Goal: Task Accomplishment & Management: Manage account settings

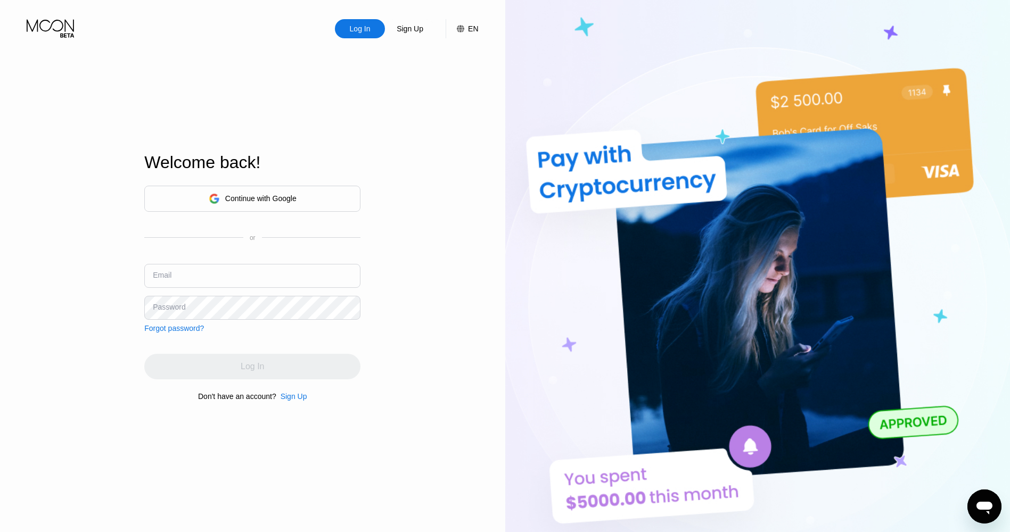
type input "[EMAIL_ADDRESS][DOMAIN_NAME]"
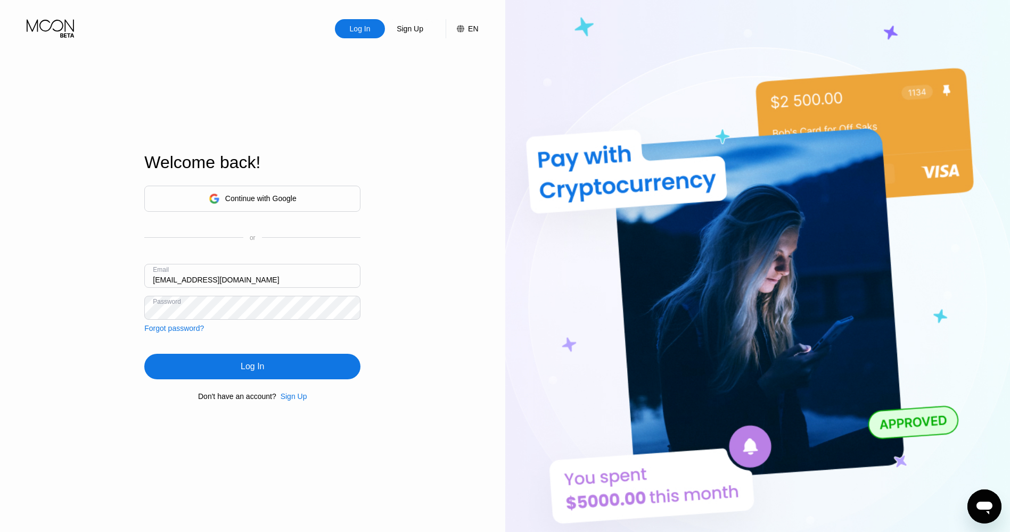
click at [240, 364] on div "Log In" at bounding box center [252, 367] width 216 height 26
click at [237, 367] on div "Log In" at bounding box center [252, 367] width 216 height 26
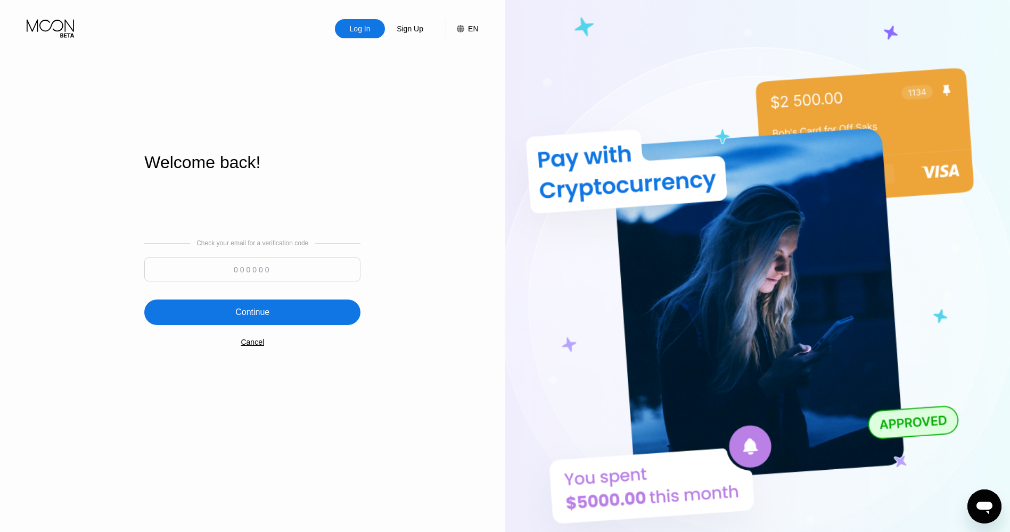
click at [266, 252] on div "Check your email for a verification code" at bounding box center [252, 263] width 216 height 47
click at [272, 266] on input at bounding box center [252, 270] width 216 height 24
click at [468, 259] on div "Log In Sign Up EN Language Select an item Save Welcome back! Check your email f…" at bounding box center [252, 293] width 505 height 586
click at [305, 265] on input at bounding box center [252, 270] width 216 height 24
type input "202142"
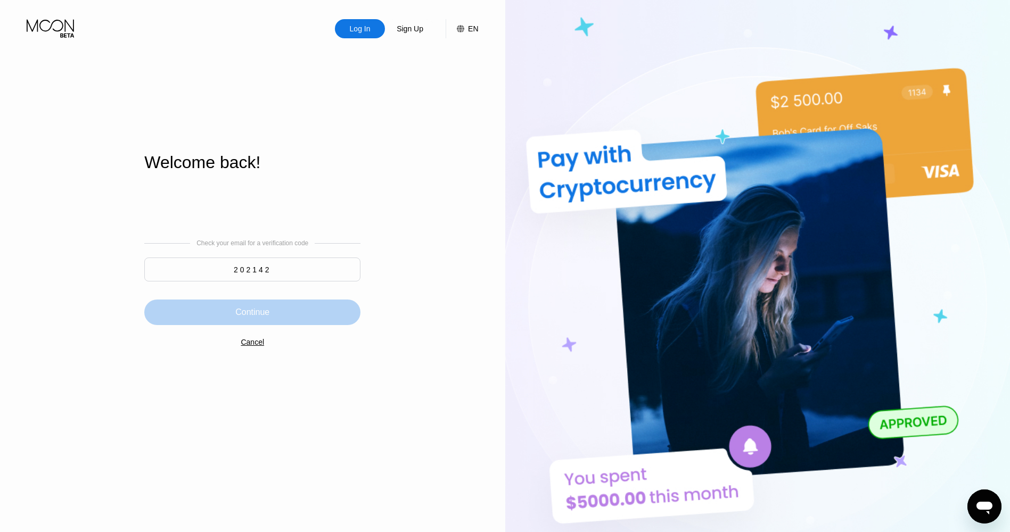
click at [261, 310] on div "Continue" at bounding box center [252, 312] width 34 height 11
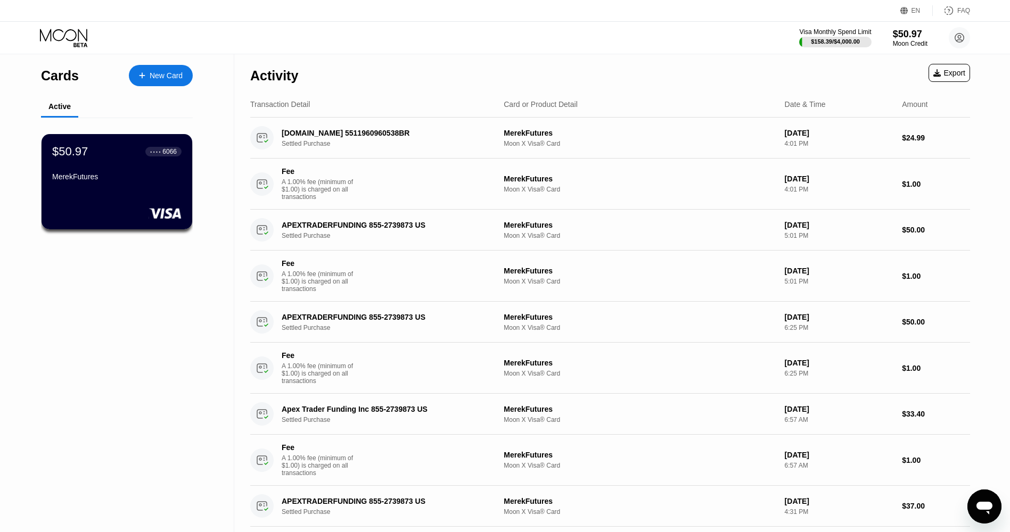
click at [153, 170] on div "$50.97 ● ● ● ● 6066 MerekFutures" at bounding box center [116, 165] width 129 height 40
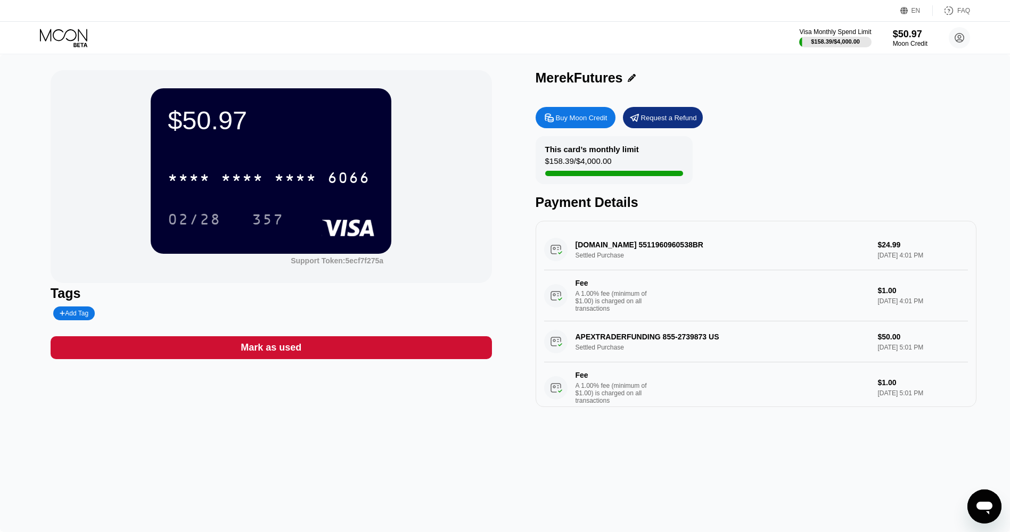
click at [655, 174] on div at bounding box center [818, 173] width 546 height 5
drag, startPoint x: 586, startPoint y: 177, endPoint x: 561, endPoint y: 171, distance: 26.3
click at [584, 176] on div at bounding box center [818, 173] width 546 height 5
drag, startPoint x: 561, startPoint y: 171, endPoint x: 600, endPoint y: 164, distance: 40.0
click at [600, 164] on div "$158.39 / $4,000.00" at bounding box center [578, 163] width 67 height 14
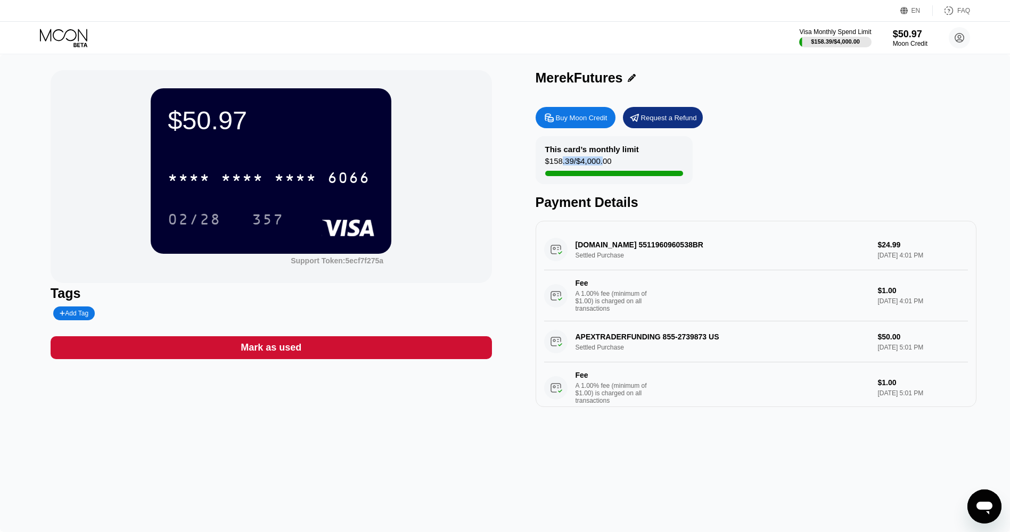
click at [600, 164] on div "$158.39 / $4,000.00" at bounding box center [578, 163] width 67 height 14
drag, startPoint x: 615, startPoint y: 164, endPoint x: 563, endPoint y: 162, distance: 52.2
click at [562, 162] on div "This card’s monthly limit $158.39 / $4,000.00" at bounding box center [614, 160] width 157 height 48
click at [566, 161] on div "$158.39 / $4,000.00" at bounding box center [578, 163] width 67 height 14
drag, startPoint x: 625, startPoint y: 160, endPoint x: 598, endPoint y: 159, distance: 27.2
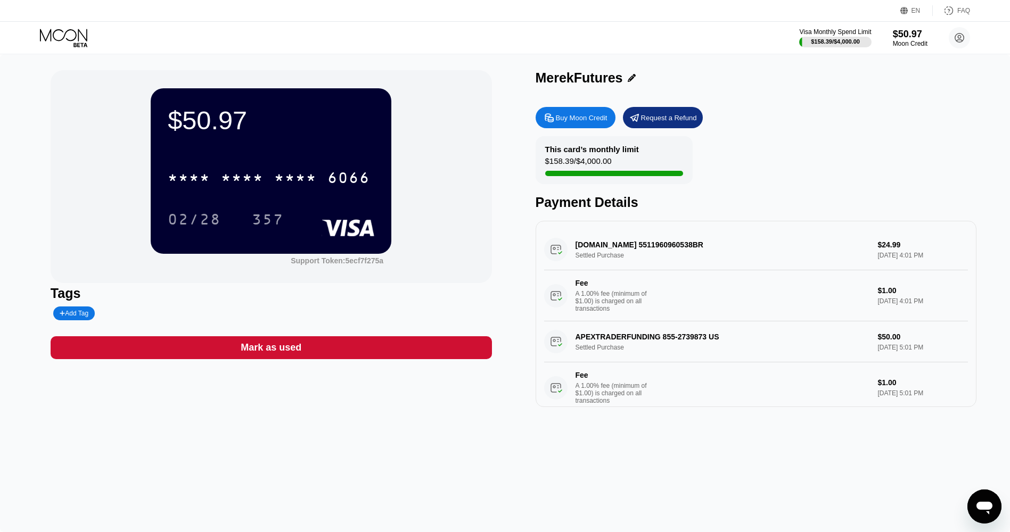
click at [601, 159] on div "This card’s monthly limit $158.39 / $4,000.00" at bounding box center [614, 160] width 157 height 48
click at [598, 159] on div "$158.39 / $4,000.00" at bounding box center [578, 163] width 67 height 14
drag, startPoint x: 599, startPoint y: 160, endPoint x: 614, endPoint y: 160, distance: 14.9
click at [614, 160] on div "This card’s monthly limit $158.39 / $4,000.00" at bounding box center [614, 160] width 157 height 48
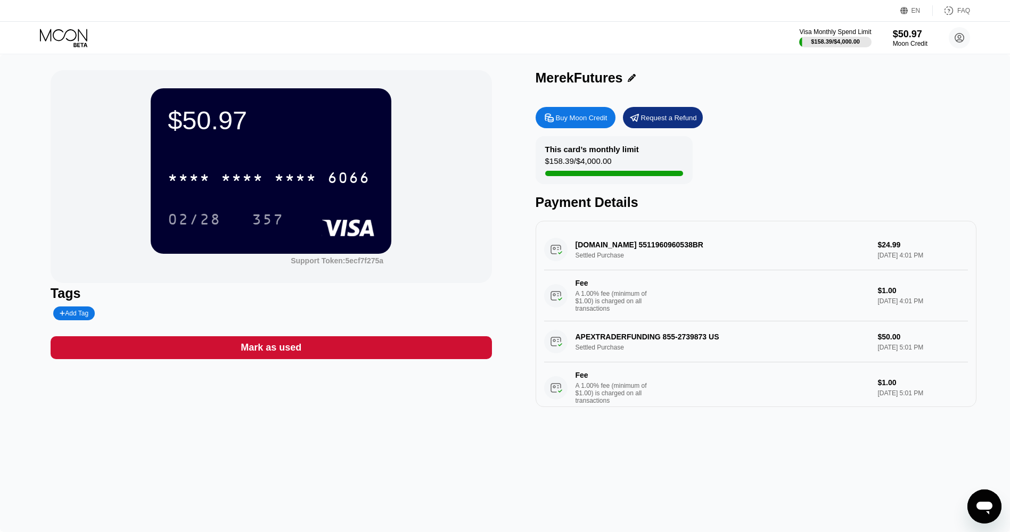
click at [597, 159] on div "$158.39 / $4,000.00" at bounding box center [578, 163] width 67 height 14
drag, startPoint x: 622, startPoint y: 164, endPoint x: 555, endPoint y: 164, distance: 67.1
click at [545, 165] on div "This card’s monthly limit $158.39 / $4,000.00" at bounding box center [614, 160] width 157 height 48
click at [579, 162] on div "$158.39 / $4,000.00" at bounding box center [578, 163] width 67 height 14
click at [602, 168] on div "$158.39 / $4,000.00" at bounding box center [578, 163] width 67 height 14
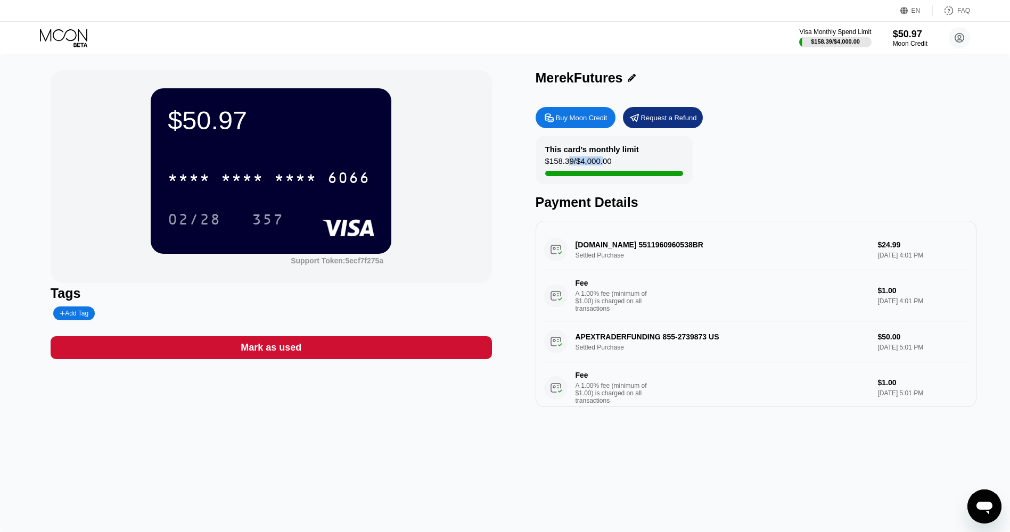
drag, startPoint x: 602, startPoint y: 168, endPoint x: 609, endPoint y: 167, distance: 7.5
click at [609, 167] on div "This card’s monthly limit $158.39 / $4,000.00" at bounding box center [614, 160] width 157 height 48
click at [972, 38] on div "Visa Monthly Spend Limit $158.39 / $4,000.00 $50.97 Moon Credit [EMAIL_ADDRESS]…" at bounding box center [505, 38] width 1010 height 32
click at [963, 38] on icon at bounding box center [959, 38] width 9 height 9
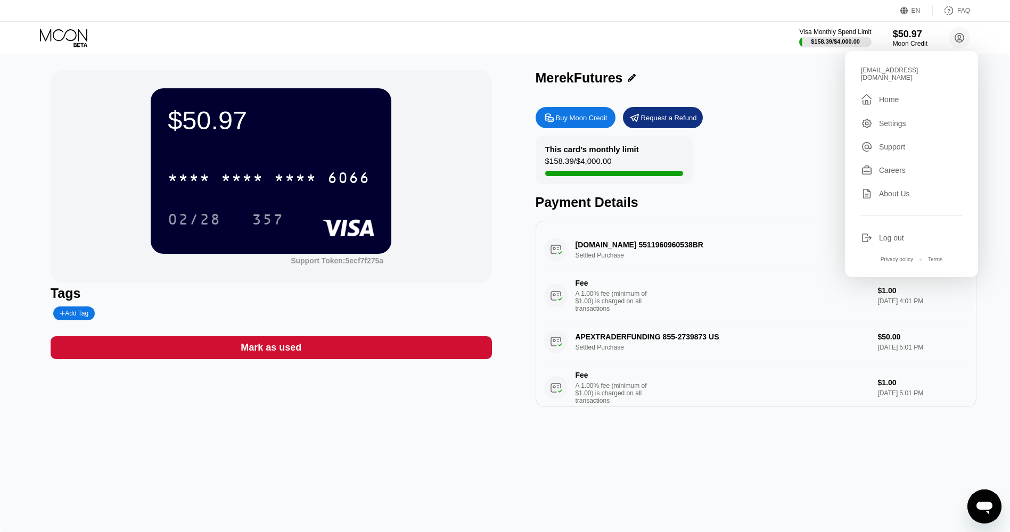
click at [907, 118] on div "Settings" at bounding box center [911, 124] width 101 height 12
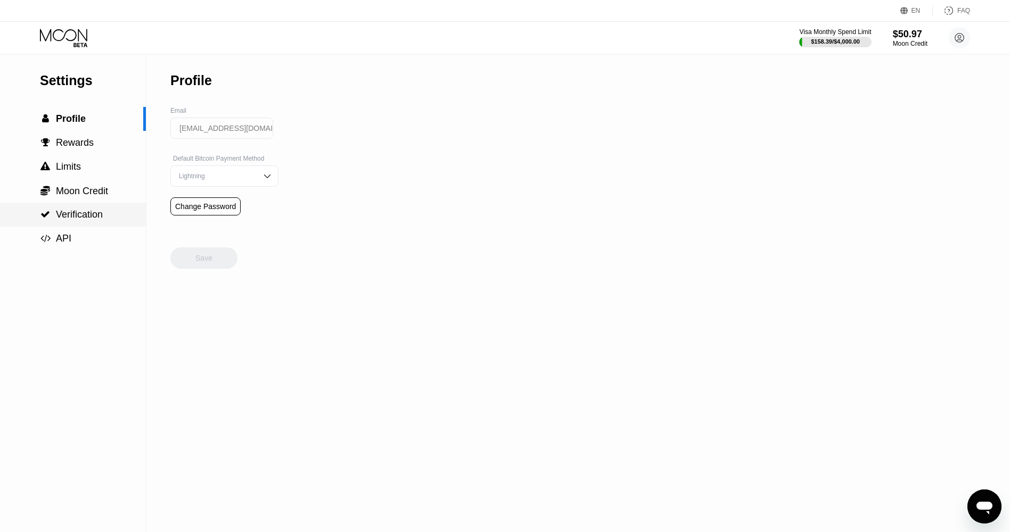
click at [87, 219] on span "Verification" at bounding box center [79, 214] width 47 height 11
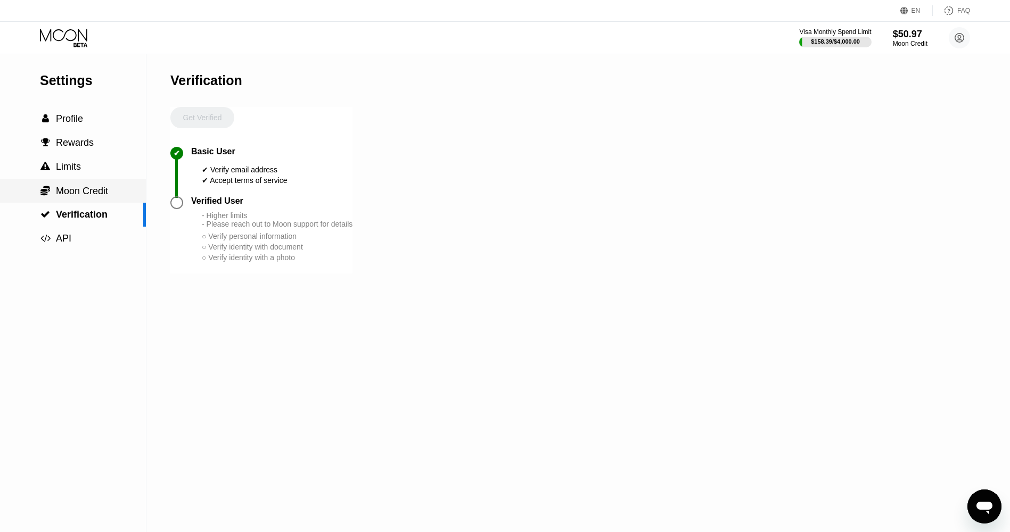
click at [88, 194] on span "Moon Credit" at bounding box center [82, 191] width 52 height 11
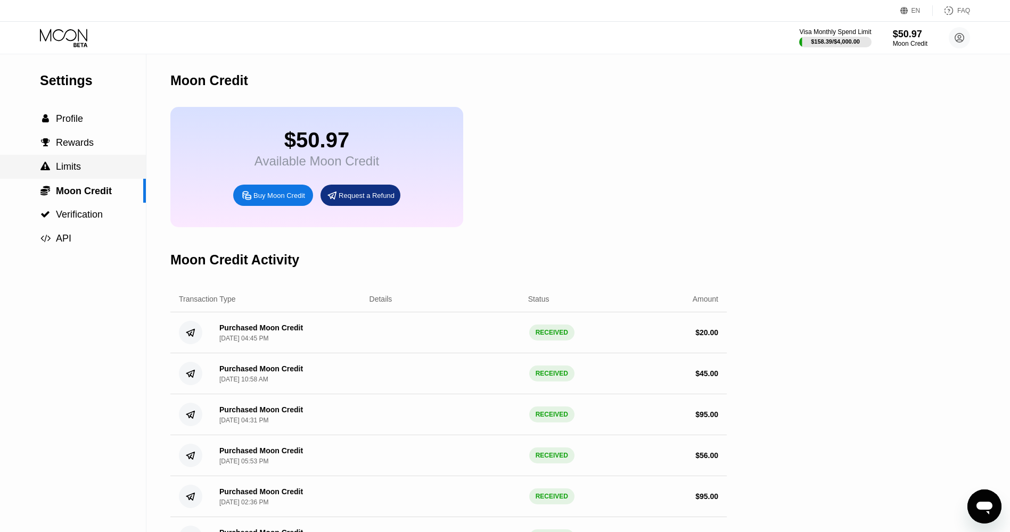
click at [81, 162] on div " Limits" at bounding box center [73, 167] width 146 height 24
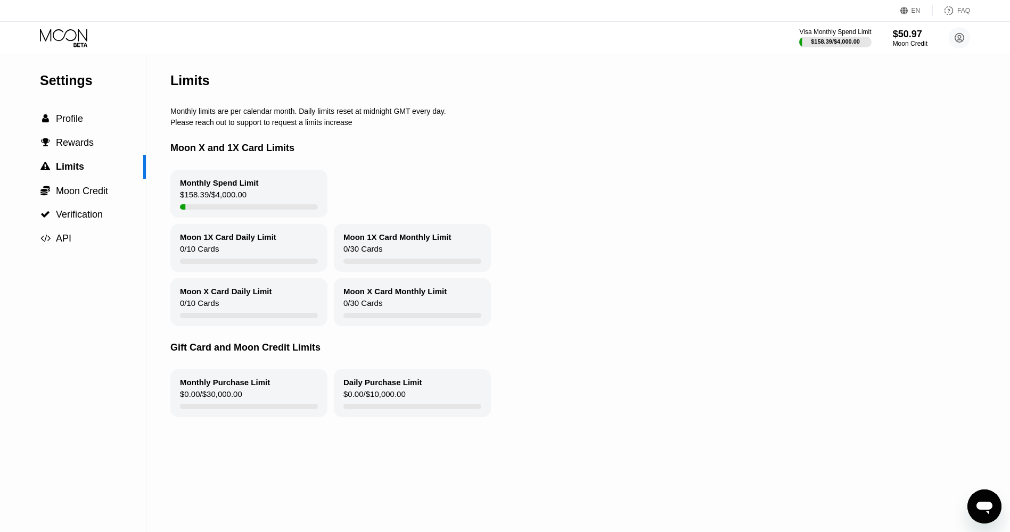
drag, startPoint x: 169, startPoint y: 353, endPoint x: 396, endPoint y: 352, distance: 226.2
click at [396, 352] on div "Settings  Profile  Rewards  Limits  Moon Credit  Verification  API Limits…" at bounding box center [505, 293] width 1010 height 478
drag, startPoint x: 396, startPoint y: 352, endPoint x: 192, endPoint y: 362, distance: 203.6
click at [192, 362] on div "Gift Card and Moon Credit Limits" at bounding box center [574, 347] width 808 height 43
drag, startPoint x: 205, startPoint y: 396, endPoint x: 257, endPoint y: 397, distance: 51.6
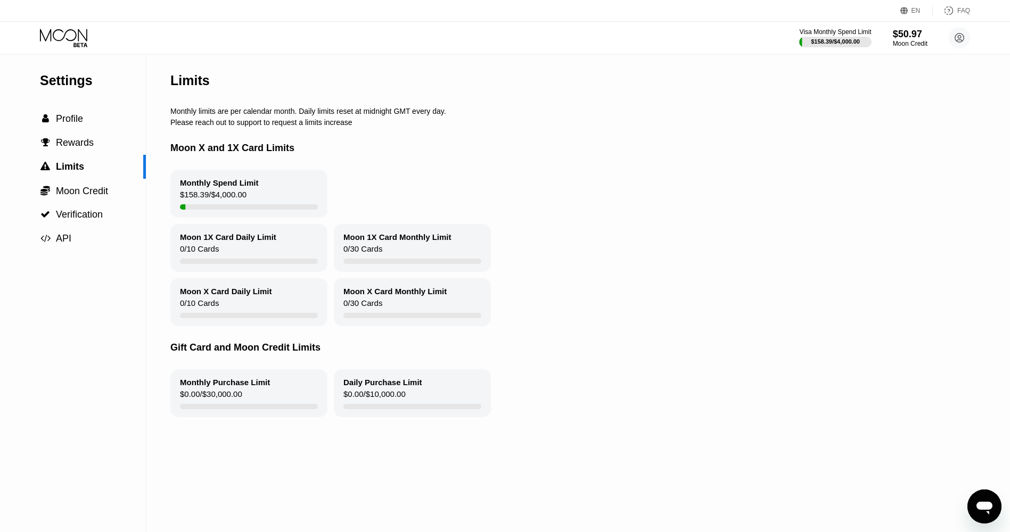
click at [257, 397] on div "Monthly Purchase Limit $0.00 / $30,000.00" at bounding box center [248, 393] width 157 height 48
drag, startPoint x: 163, startPoint y: 411, endPoint x: 255, endPoint y: 406, distance: 91.7
click at [251, 406] on div "Settings  Profile  Rewards  Limits  Moon Credit  Verification  API Limits…" at bounding box center [505, 293] width 1010 height 478
drag, startPoint x: 383, startPoint y: 397, endPoint x: 476, endPoint y: 390, distance: 94.0
click at [475, 390] on div "Daily Purchase Limit $0.00 / $10,000.00" at bounding box center [412, 393] width 157 height 48
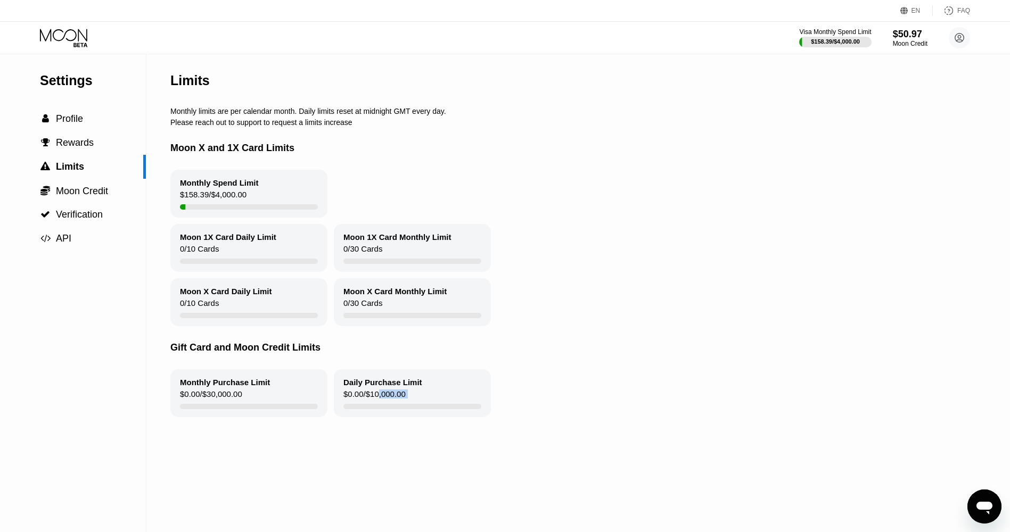
drag, startPoint x: 476, startPoint y: 390, endPoint x: 518, endPoint y: 388, distance: 41.6
click at [518, 388] on div "Monthly Purchase Limit $0.00 / $30,000.00 Daily Purchase Limit $0.00 / $10,000.…" at bounding box center [574, 393] width 808 height 48
